Goal: Task Accomplishment & Management: Use online tool/utility

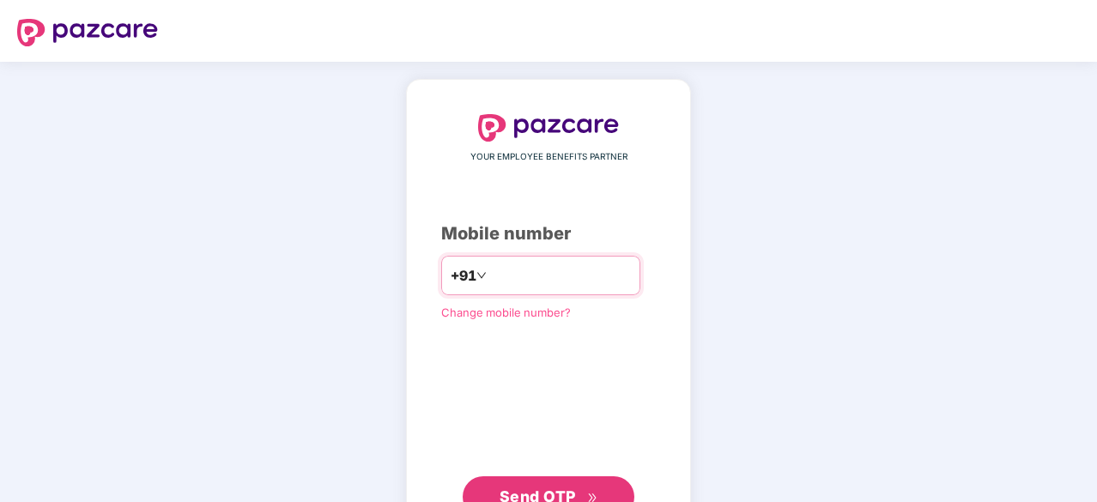
type input "**********"
click at [577, 485] on span "Send OTP" at bounding box center [549, 495] width 99 height 24
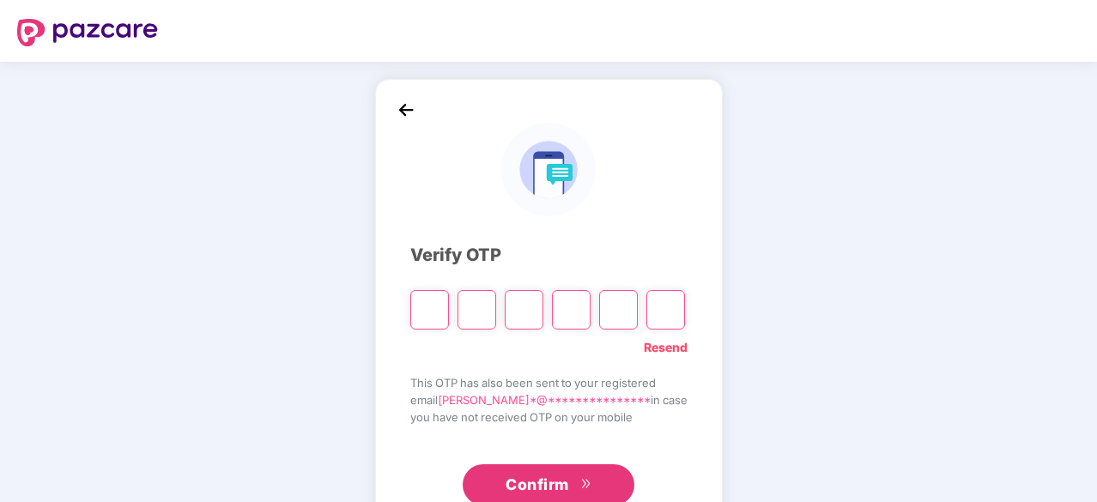
type input "*"
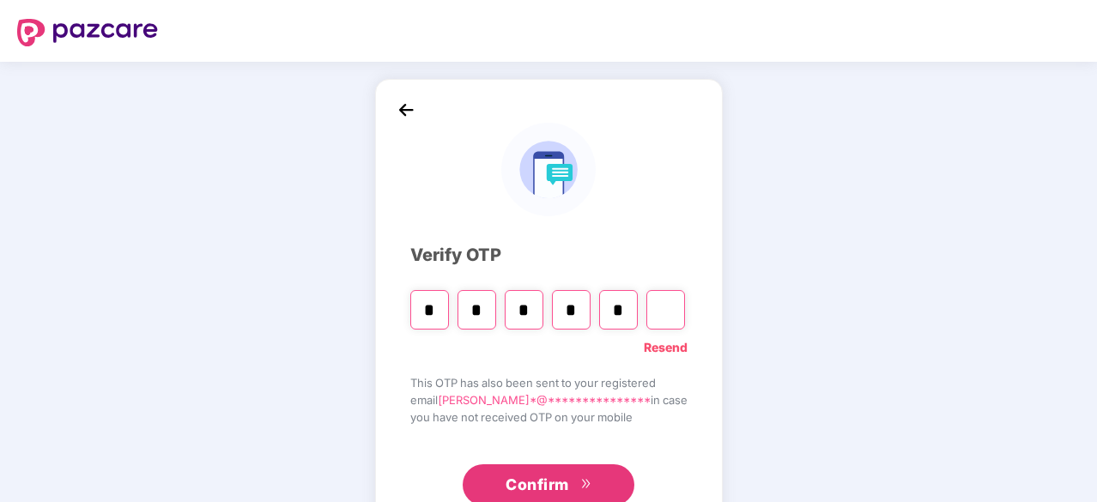
type input "*"
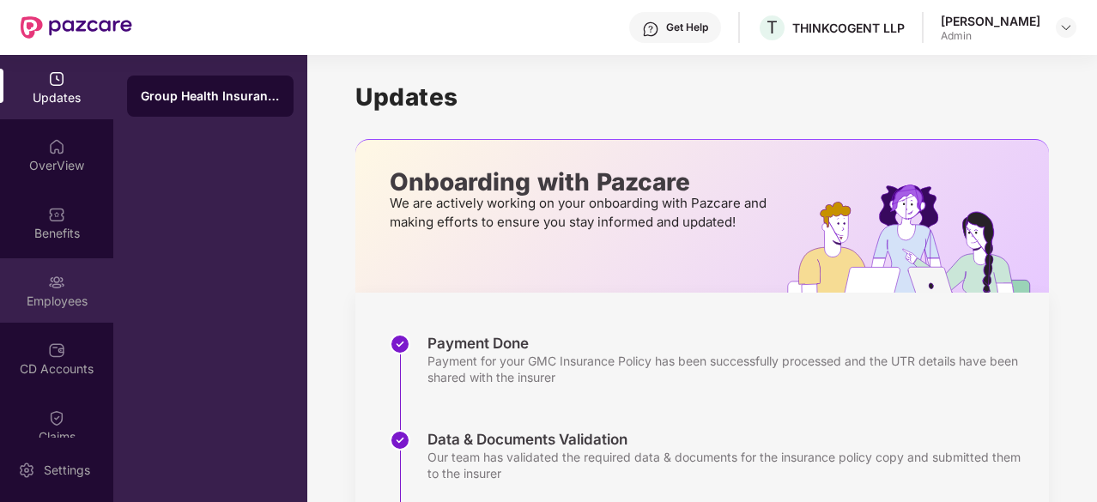
click at [57, 296] on div "Employees" at bounding box center [56, 301] width 113 height 17
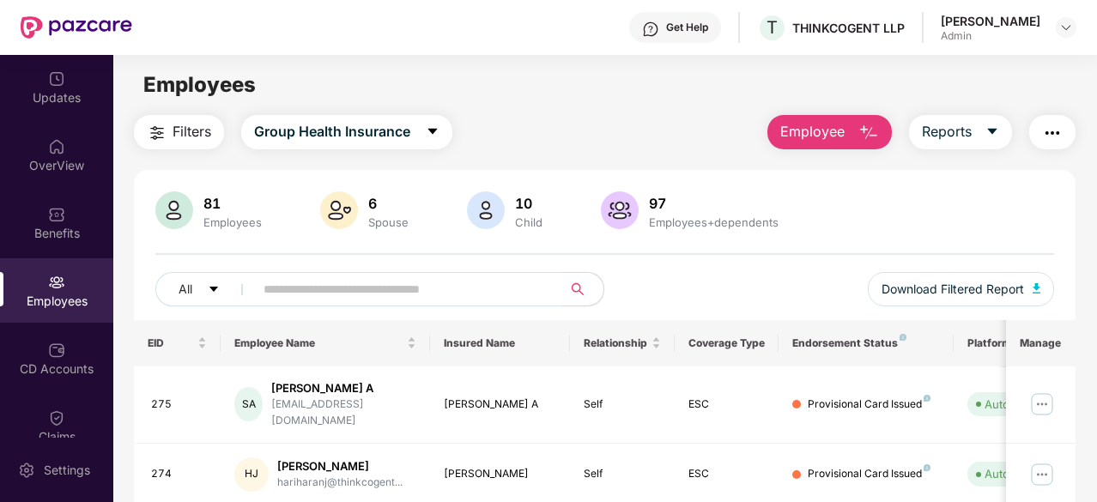
click at [472, 125] on div "Filters Group Health Insurance Employee Reports" at bounding box center [605, 132] width 942 height 34
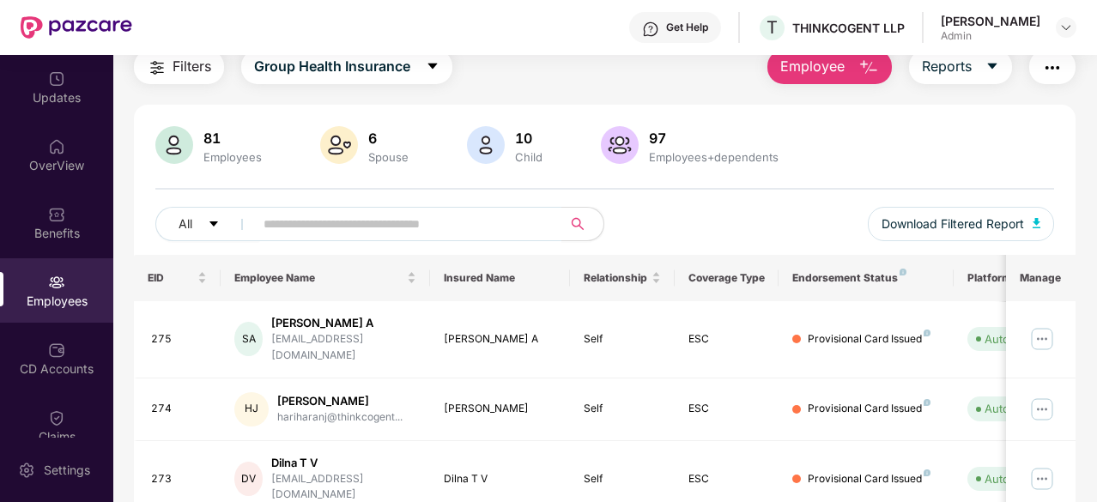
scroll to position [64, 0]
